Goal: Transaction & Acquisition: Purchase product/service

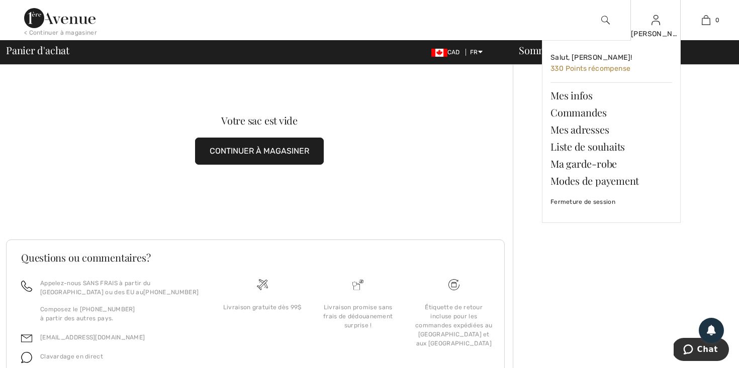
click at [656, 24] on img at bounding box center [655, 20] width 9 height 12
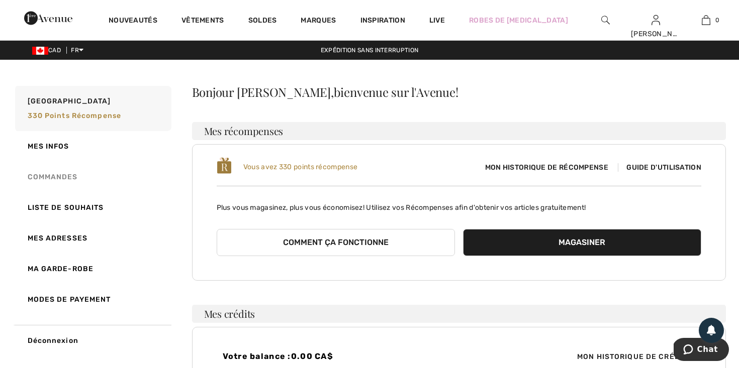
click at [61, 175] on link "Commandes" at bounding box center [92, 177] width 158 height 31
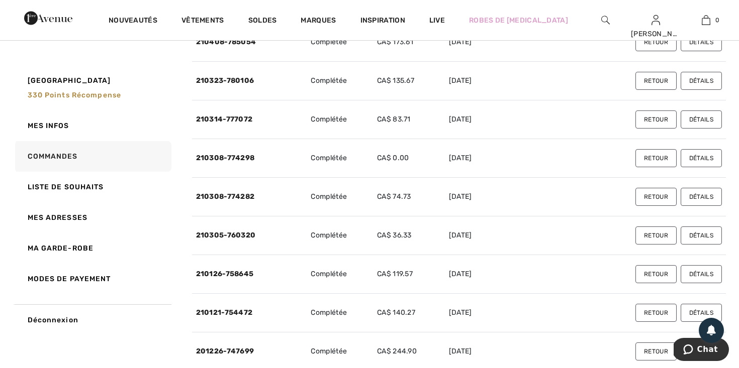
scroll to position [182, 0]
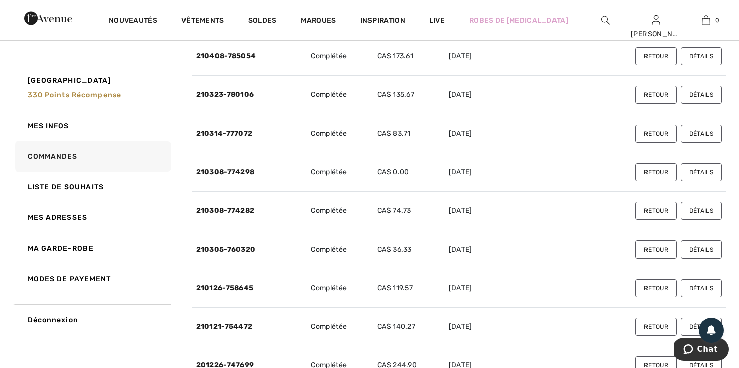
click at [697, 210] on button "Détails" at bounding box center [700, 211] width 41 height 18
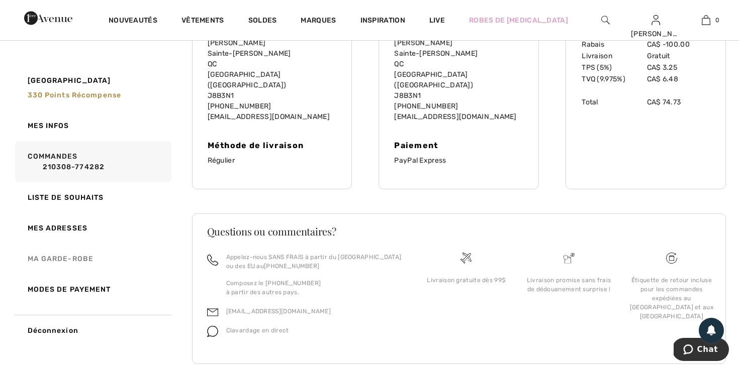
scroll to position [347, 0]
drag, startPoint x: 66, startPoint y: 157, endPoint x: 183, endPoint y: 167, distance: 117.5
click at [67, 157] on link "Commandes 210308-774282" at bounding box center [92, 161] width 158 height 41
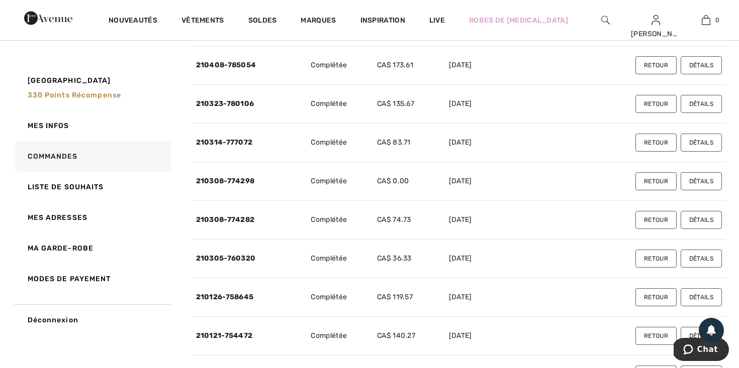
scroll to position [172, 0]
click at [696, 182] on button "Détails" at bounding box center [700, 182] width 41 height 18
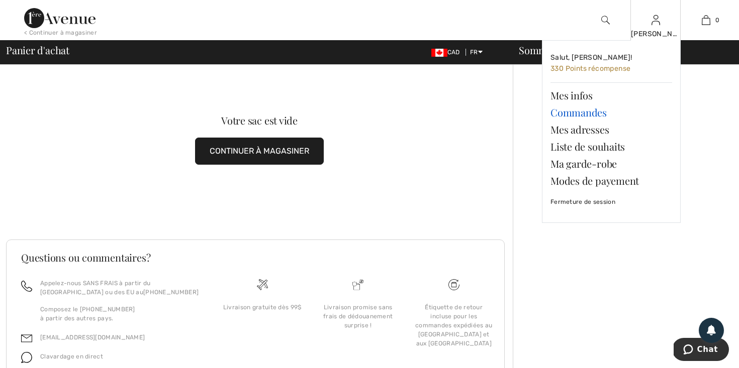
click at [579, 111] on link "Commandes" at bounding box center [611, 112] width 122 height 17
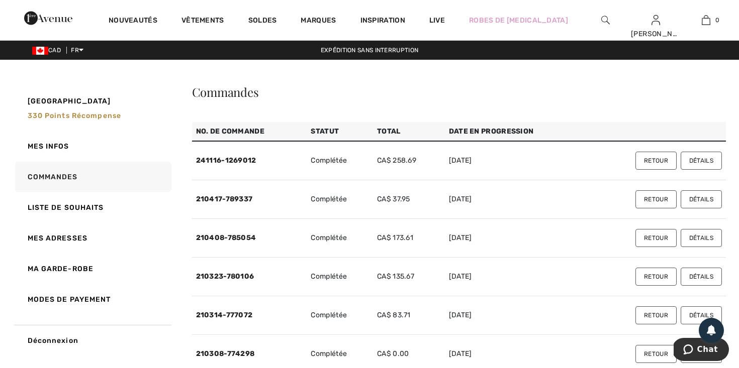
click at [694, 236] on button "Détails" at bounding box center [700, 238] width 41 height 18
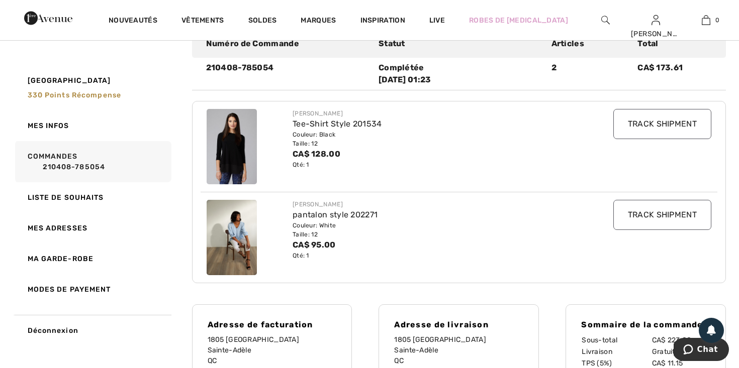
scroll to position [133, 0]
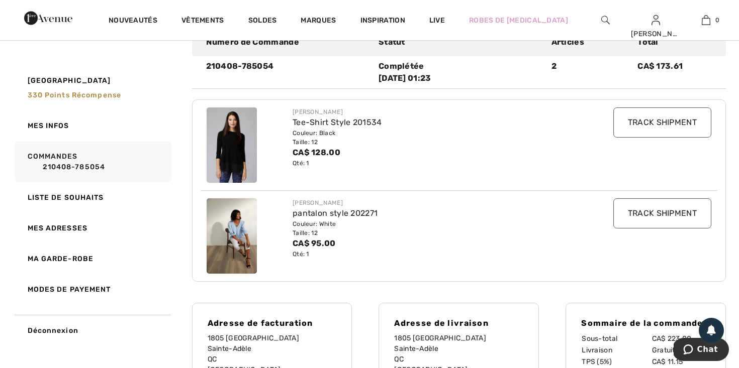
click at [74, 164] on link "210408-785054" at bounding box center [98, 167] width 141 height 11
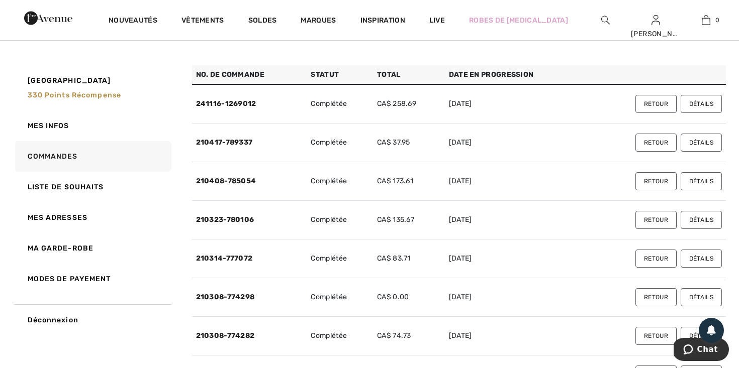
scroll to position [56, 0]
click at [692, 103] on button "Détails" at bounding box center [700, 104] width 41 height 18
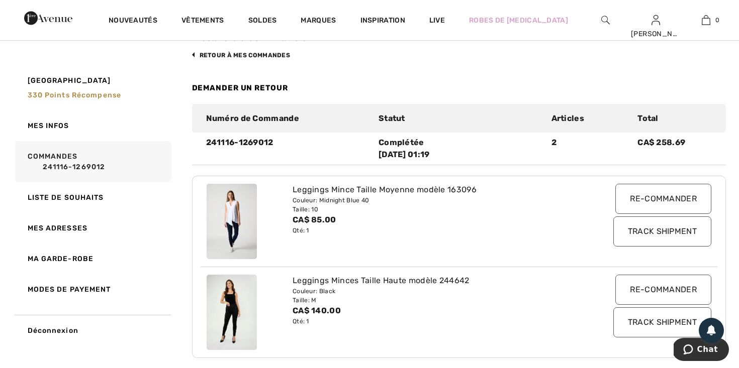
click at [652, 196] on input "Re-commander" at bounding box center [663, 199] width 96 height 30
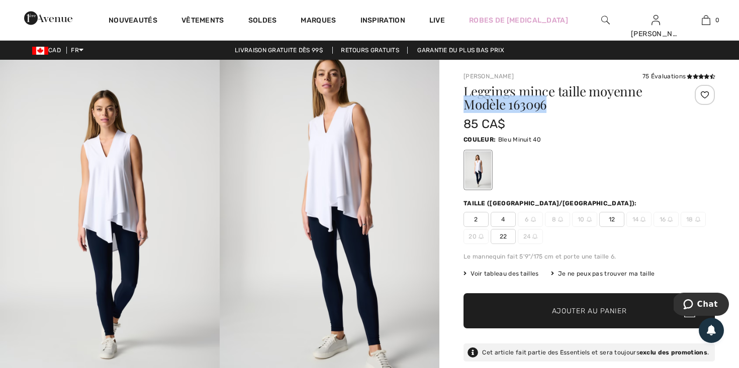
drag, startPoint x: 464, startPoint y: 102, endPoint x: 566, endPoint y: 106, distance: 102.1
click at [565, 106] on h1 "Leggings mince taille moyenne Modèle 163096" at bounding box center [568, 98] width 210 height 26
drag, startPoint x: 569, startPoint y: 132, endPoint x: 516, endPoint y: 105, distance: 59.3
click at [511, 104] on div "Leggings mince taille moyenne Modèle 163096 85 CA$" at bounding box center [568, 109] width 210 height 48
click at [550, 105] on h1 "Leggings mince taille moyenne Modèle 163096" at bounding box center [568, 98] width 210 height 26
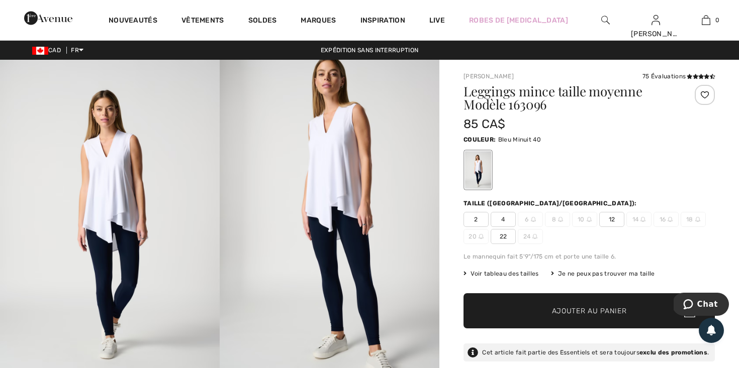
click at [547, 104] on h1 "Leggings mince taille moyenne Modèle 163096" at bounding box center [568, 98] width 210 height 26
drag, startPoint x: 545, startPoint y: 103, endPoint x: 468, endPoint y: 105, distance: 76.9
click at [604, 18] on img at bounding box center [605, 20] width 9 height 12
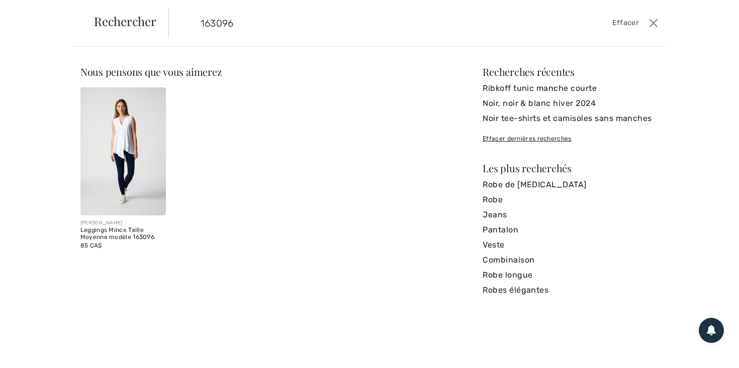
type input "163096"
click at [106, 151] on img at bounding box center [122, 151] width 85 height 128
click at [111, 152] on img at bounding box center [122, 151] width 85 height 128
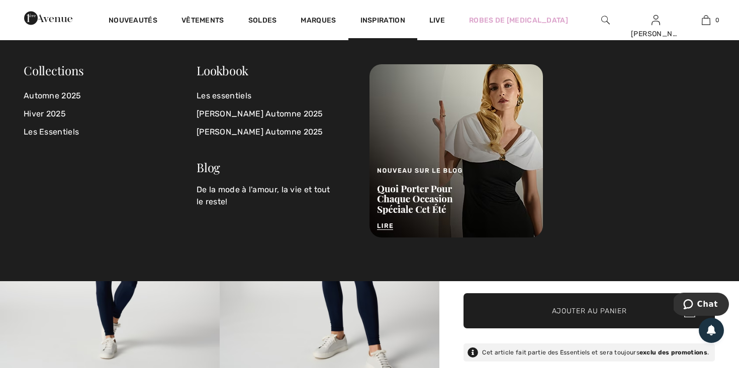
click at [405, 18] on span "Inspiration" at bounding box center [382, 21] width 45 height 11
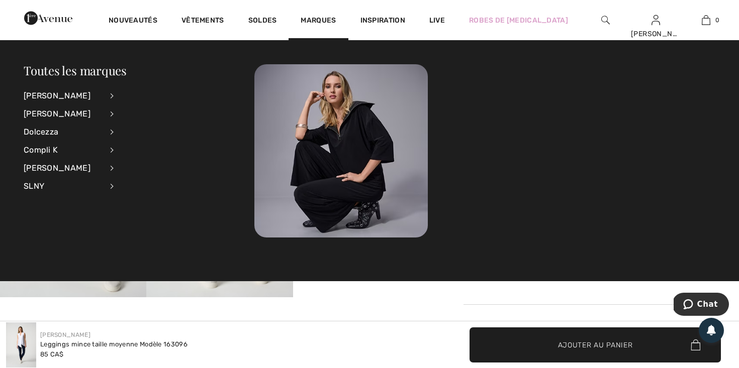
scroll to position [319, 0]
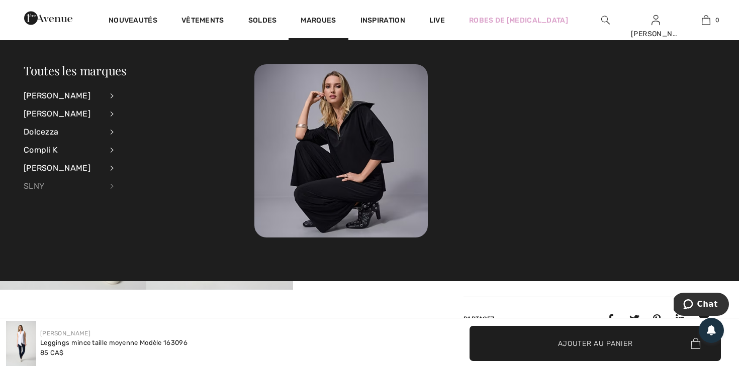
click at [39, 185] on div "SLNY" at bounding box center [63, 186] width 79 height 18
